Goal: Task Accomplishment & Management: Manage account settings

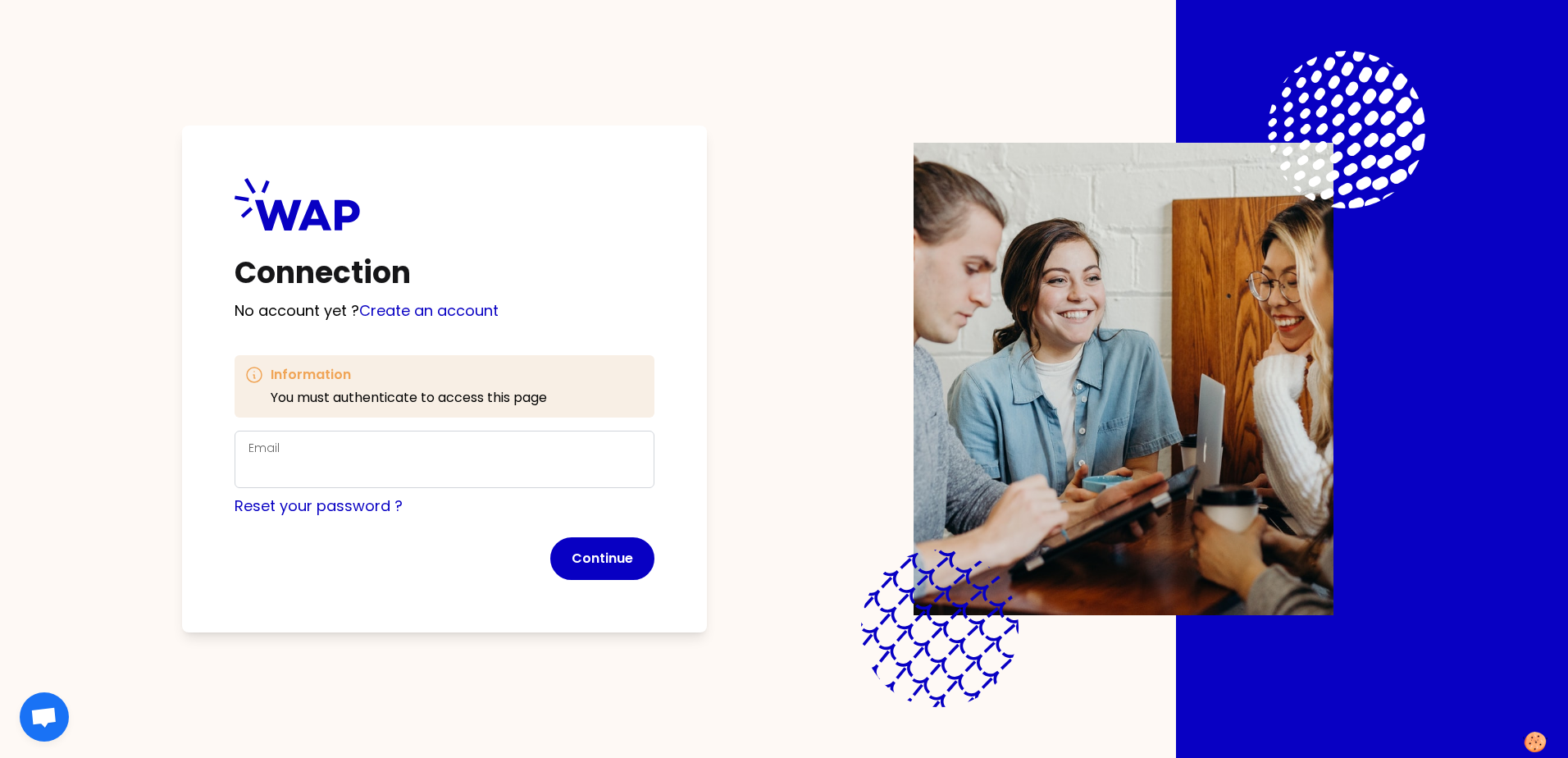
click at [482, 331] on div "Connection No account yet ? Create an account Information You must authenticate…" at bounding box center [445, 379] width 525 height 507
click at [299, 311] on p "No account yet ? Create an account" at bounding box center [444, 311] width 420 height 23
click at [422, 402] on p "You must authenticate to access this page" at bounding box center [408, 398] width 276 height 20
click at [417, 508] on div "Reset your password ?" at bounding box center [444, 506] width 420 height 23
click at [430, 469] on input "Email" at bounding box center [444, 469] width 392 height 23
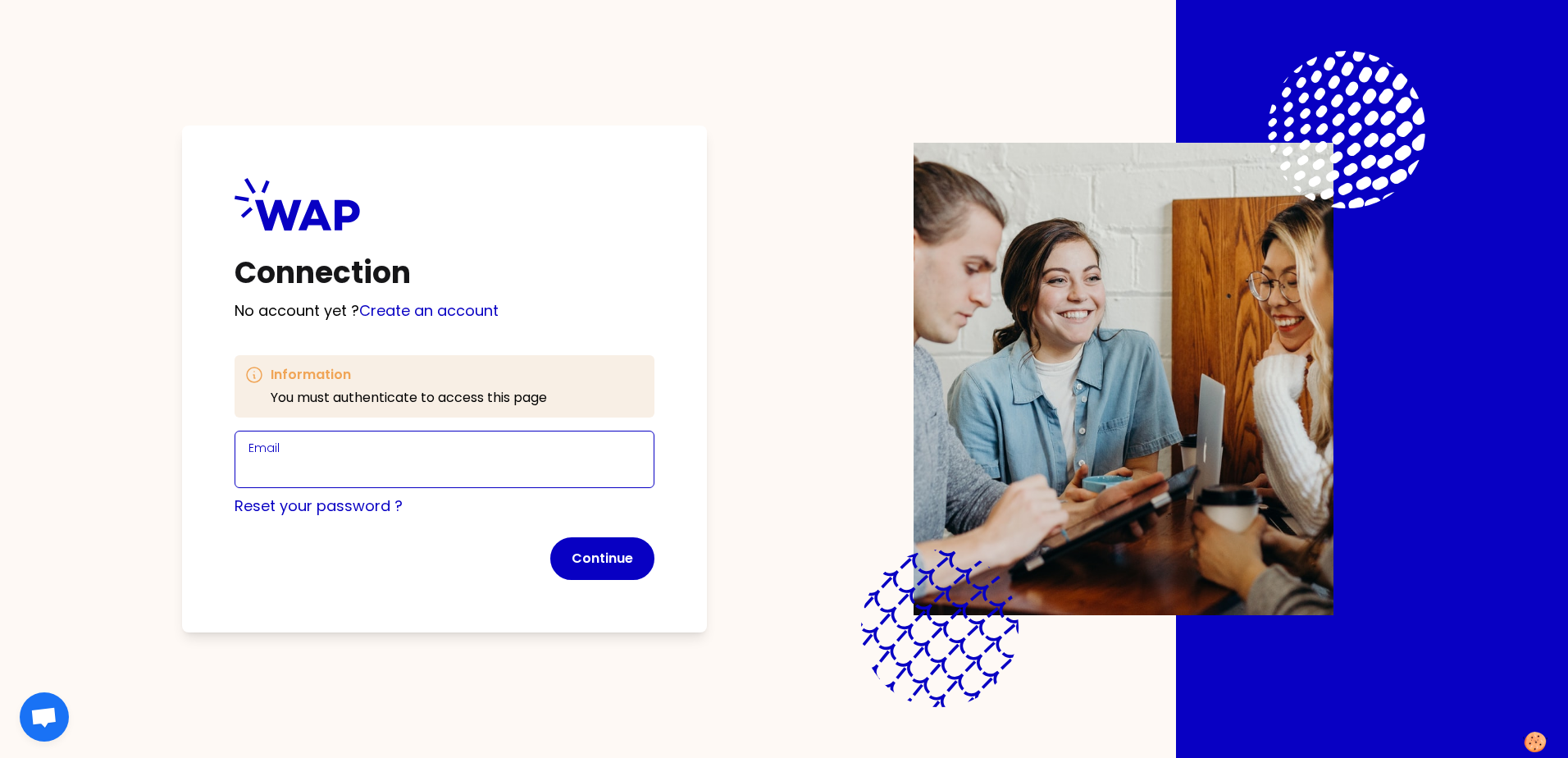
type input "[PERSON_NAME][EMAIL_ADDRESS][DOMAIN_NAME]"
click at [375, 100] on div "Connection No account yet ? Create an account Information You must authenticate…" at bounding box center [784, 379] width 1358 height 758
click at [626, 555] on button "Continue" at bounding box center [602, 559] width 104 height 43
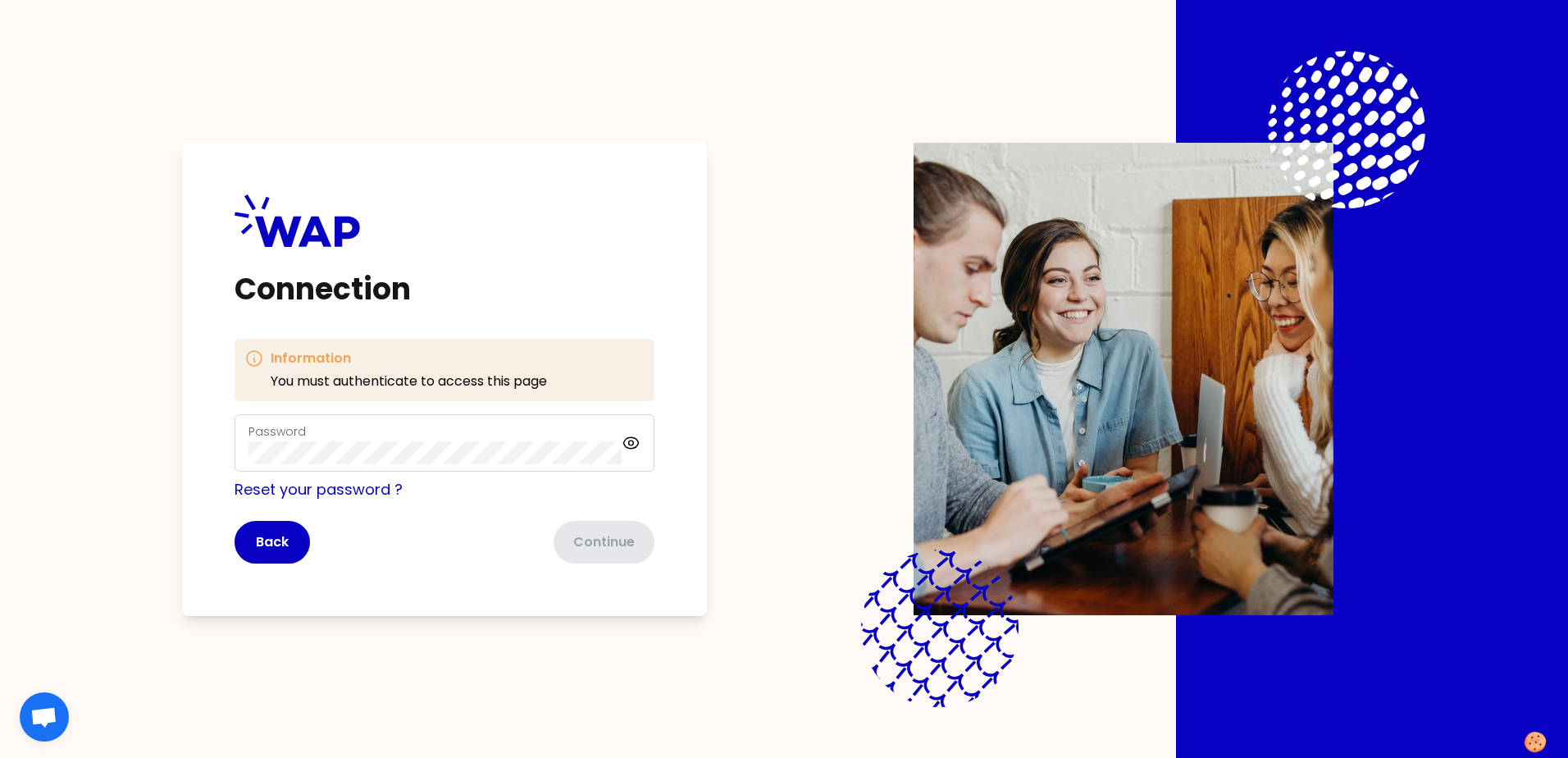
click at [390, 470] on div "Password" at bounding box center [444, 443] width 420 height 58
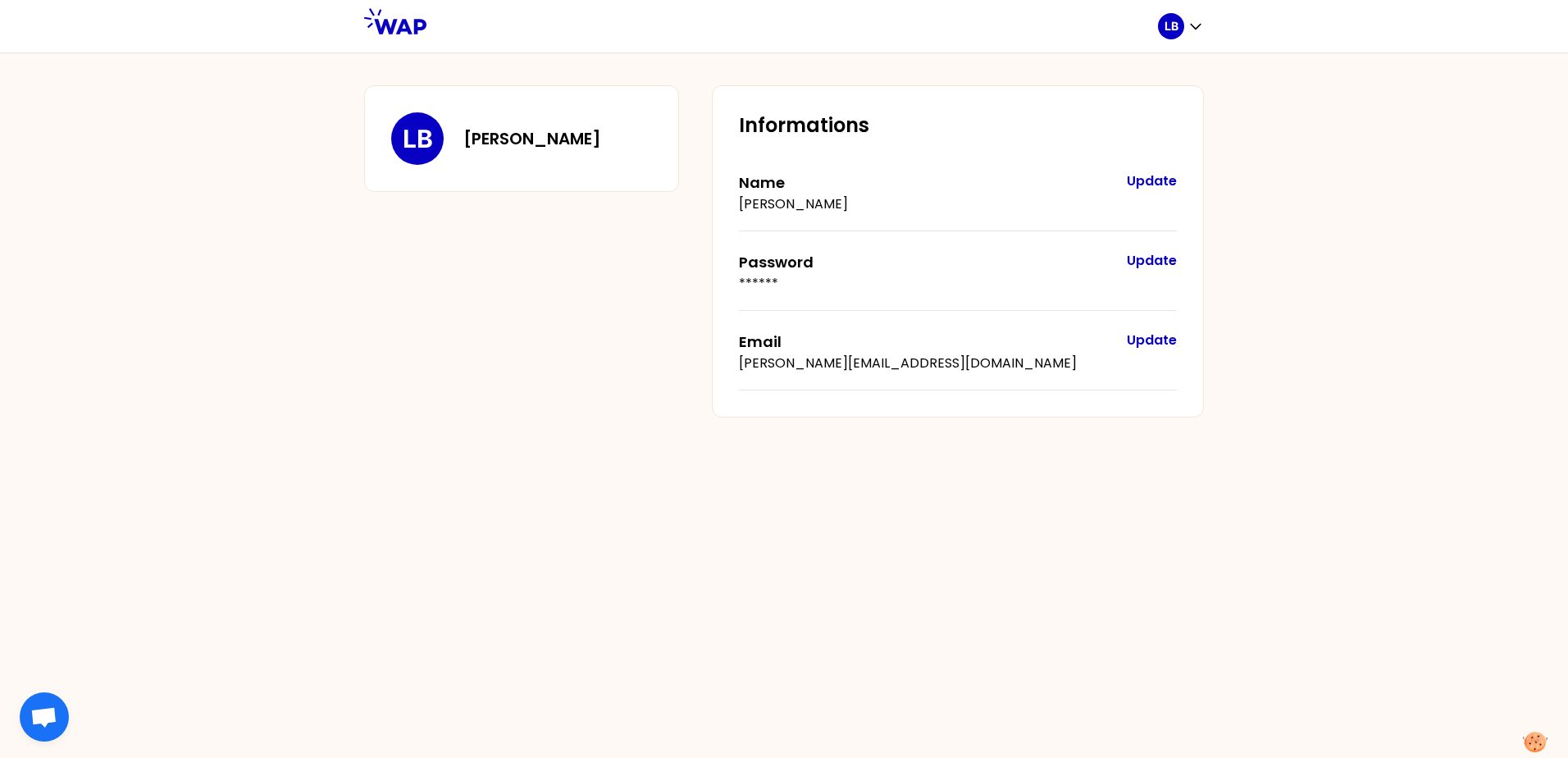
click at [399, 30] on icon at bounding box center [395, 21] width 62 height 26
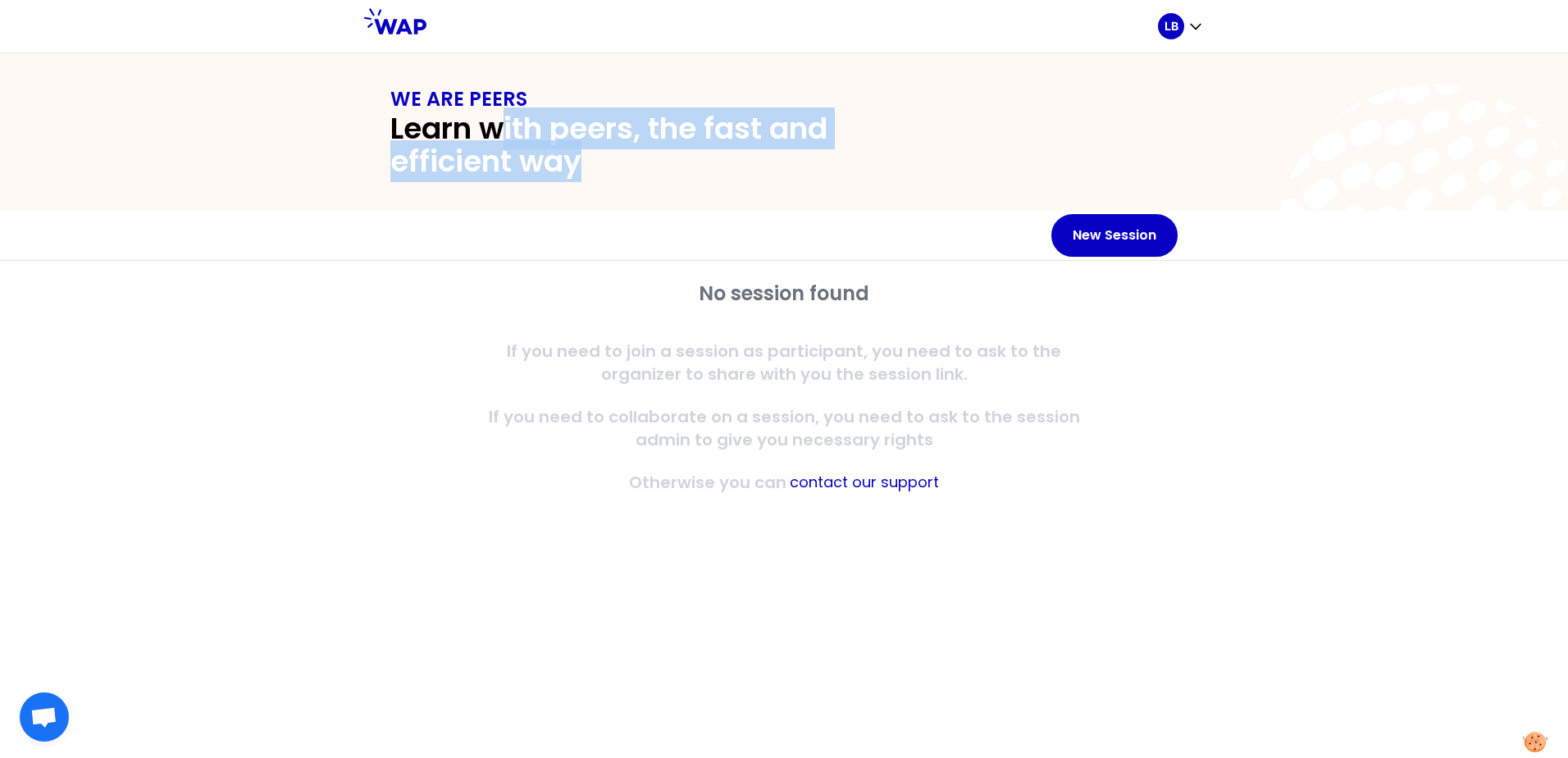
drag, startPoint x: 639, startPoint y: 121, endPoint x: 821, endPoint y: 179, distance: 191.0
click at [821, 179] on div "WE ARE PEERS Learn with peers, the fast and efficient way" at bounding box center [784, 132] width 1568 height 158
drag, startPoint x: 821, startPoint y: 179, endPoint x: 940, endPoint y: 167, distance: 119.6
click at [906, 165] on h2 "Learn with peers, the fast and efficient way" at bounding box center [666, 146] width 551 height 66
